Goal: Check status: Check status

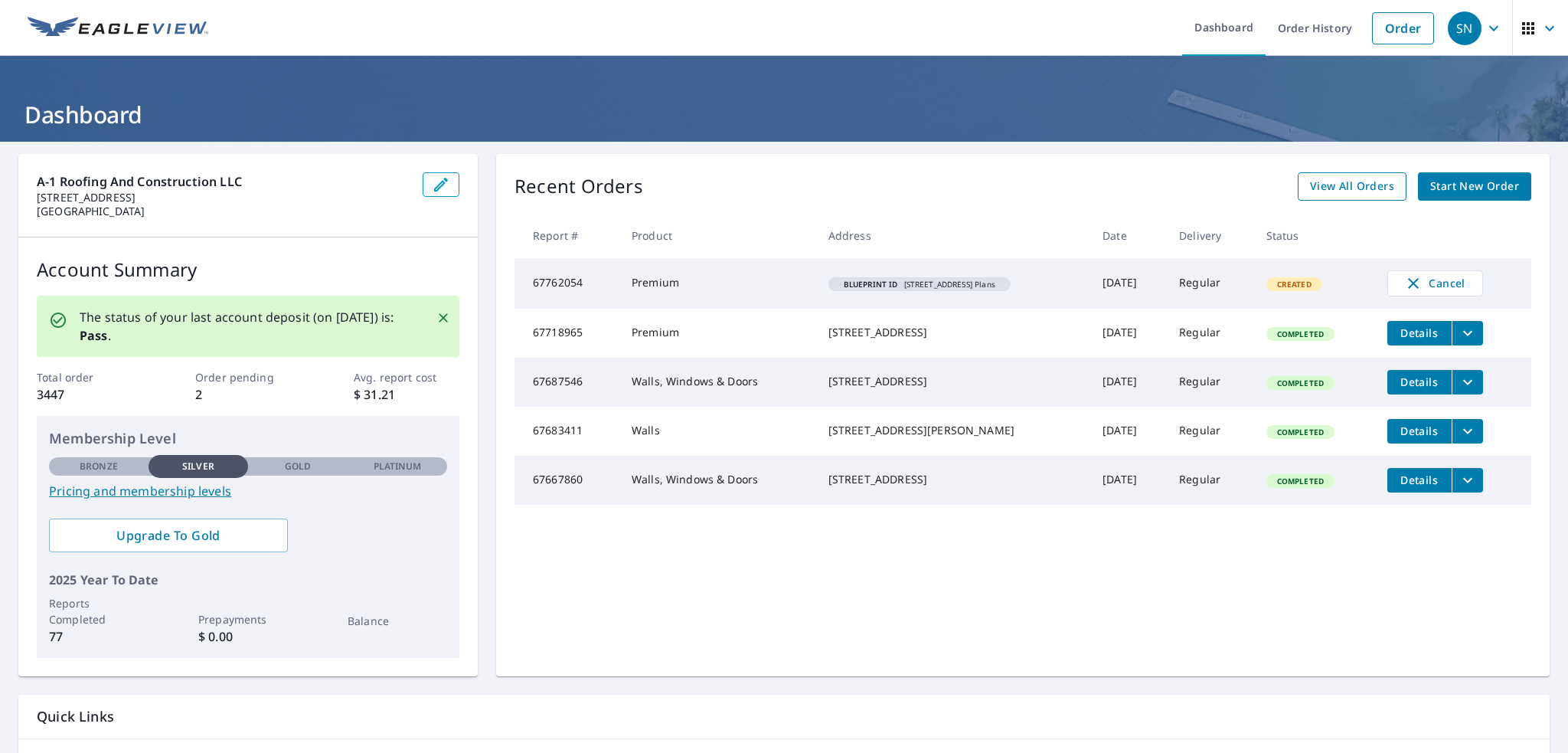
click at [1326, 186] on span "View All Orders" at bounding box center [1352, 186] width 84 height 20
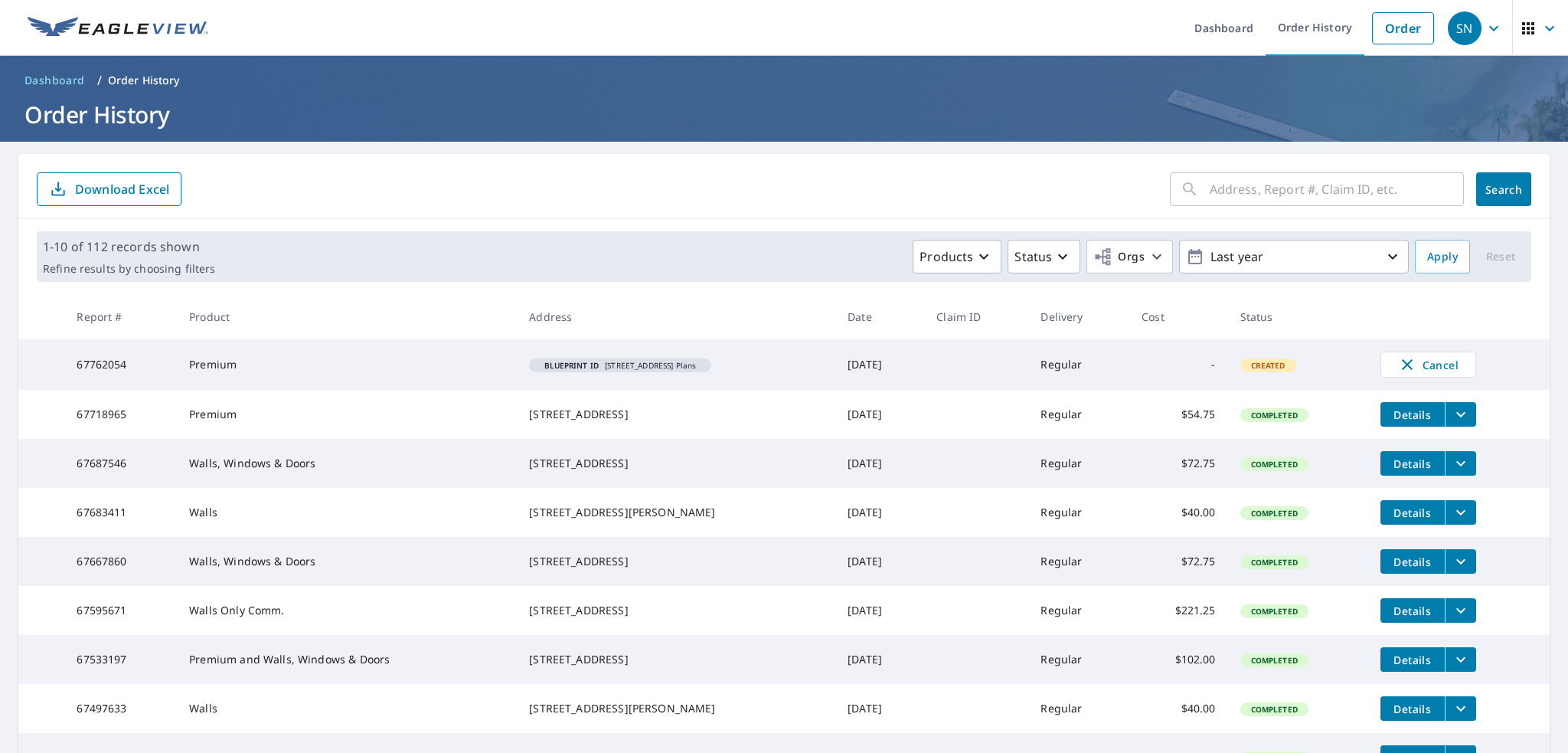
click at [1240, 203] on input "text" at bounding box center [1337, 189] width 254 height 43
type input "8 hull"
click button "Search" at bounding box center [1504, 189] width 55 height 33
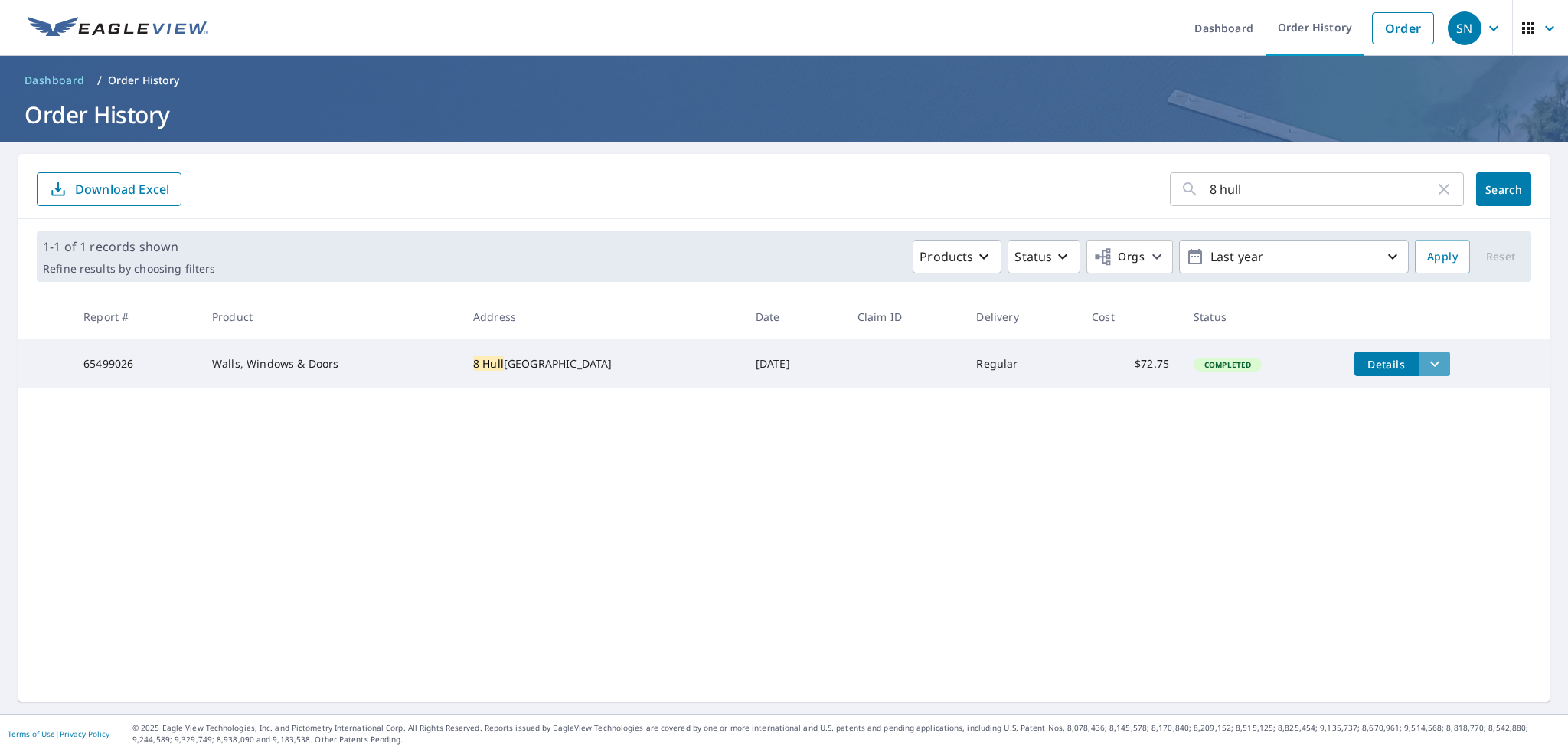
click at [1444, 369] on icon "filesDropdownBtn-65499026" at bounding box center [1435, 364] width 19 height 19
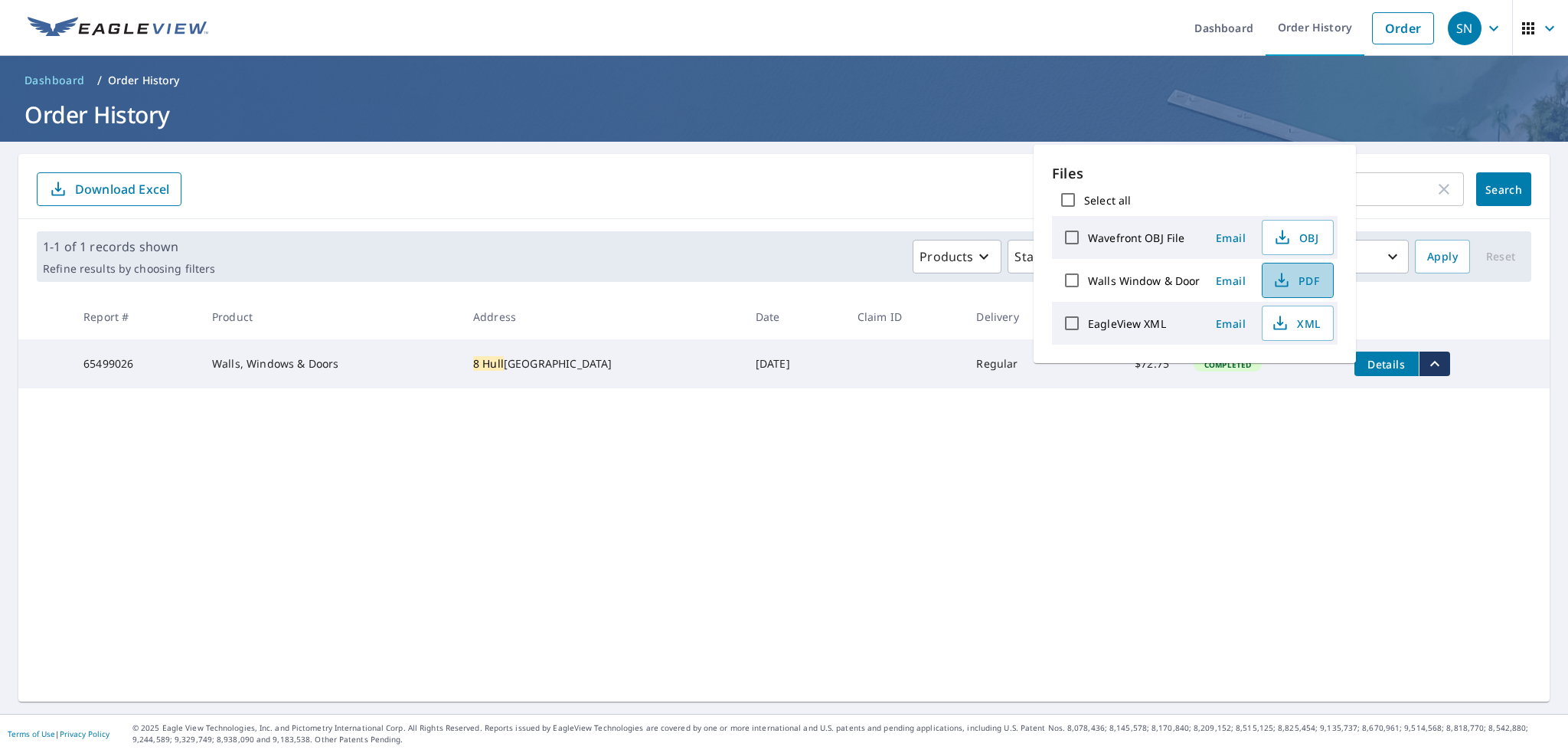
click at [1291, 290] on icon "button" at bounding box center [1282, 280] width 19 height 19
